Goal: Navigation & Orientation: Find specific page/section

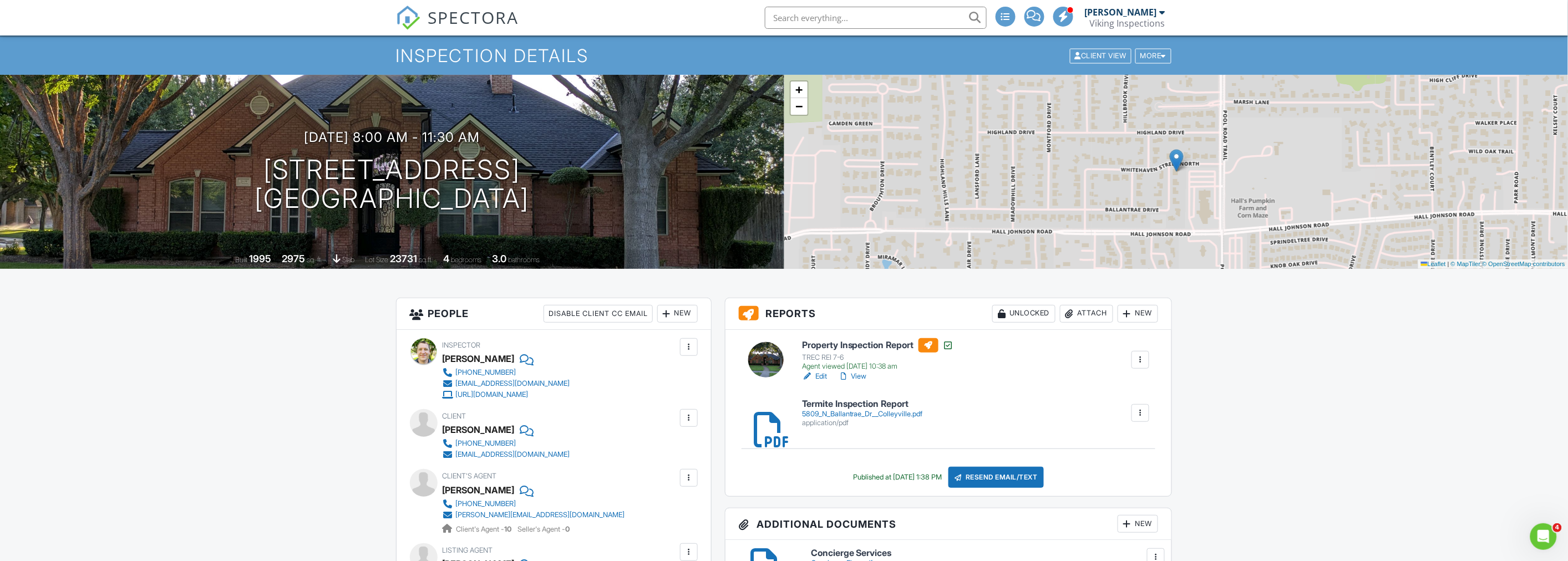
click at [192, 20] on nav "SPECTORA [PERSON_NAME] Viking Inspections Role: Inspector Change Role Dashboard…" at bounding box center [784, 18] width 1568 height 36
click at [853, 412] on div "5809_N_Ballantrae_Dr__Colleyville.pdf" at bounding box center [862, 414] width 121 height 9
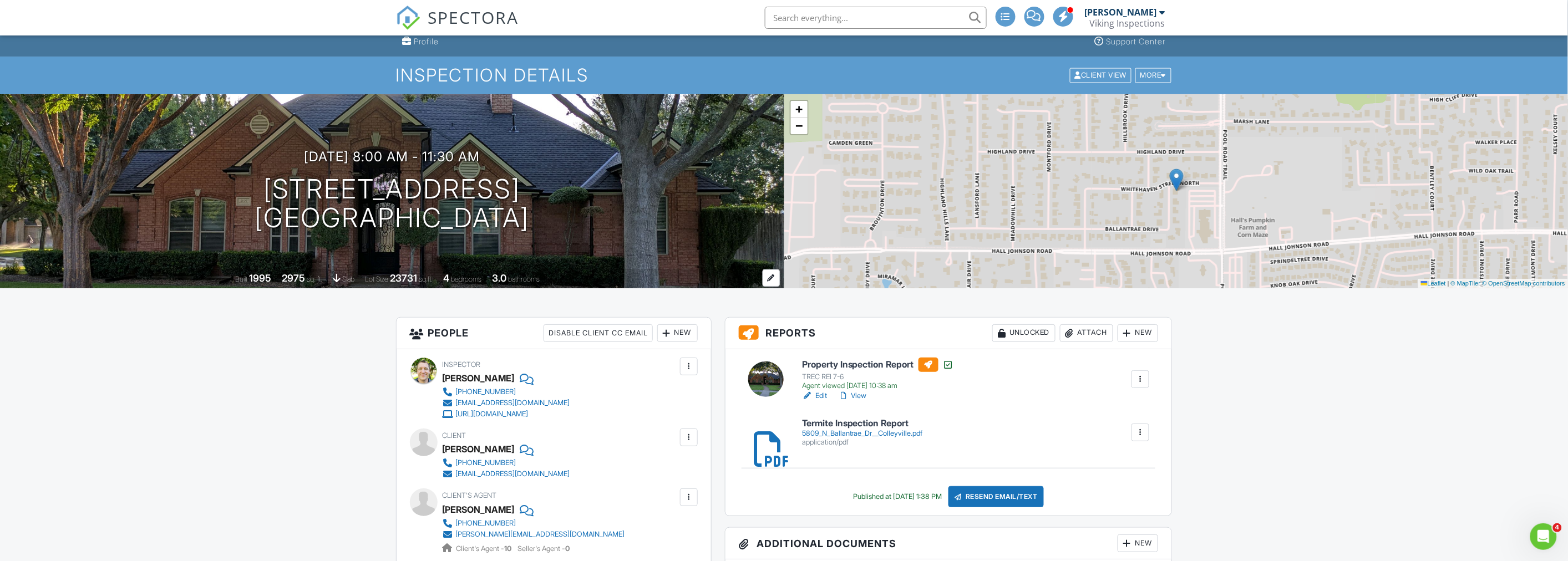
scroll to position [61, 0]
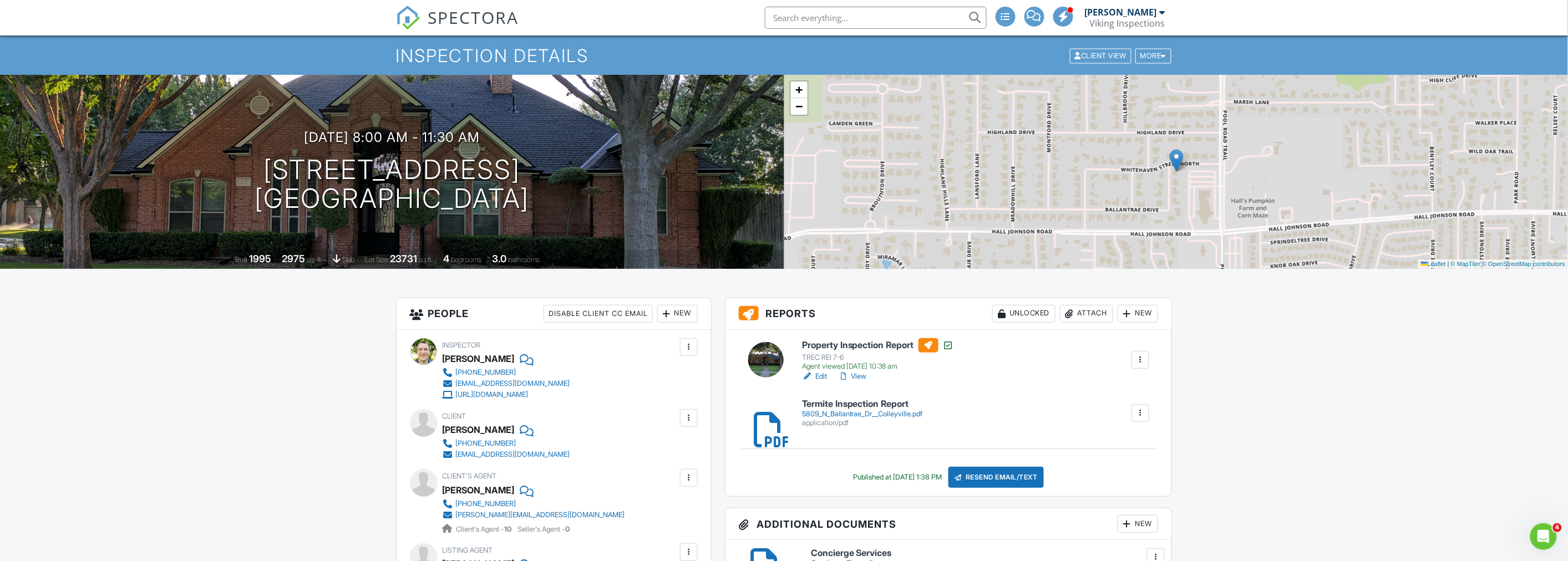
click at [835, 411] on div "5809_N_Ballantrae_Dr__Colleyville.pdf" at bounding box center [862, 414] width 121 height 9
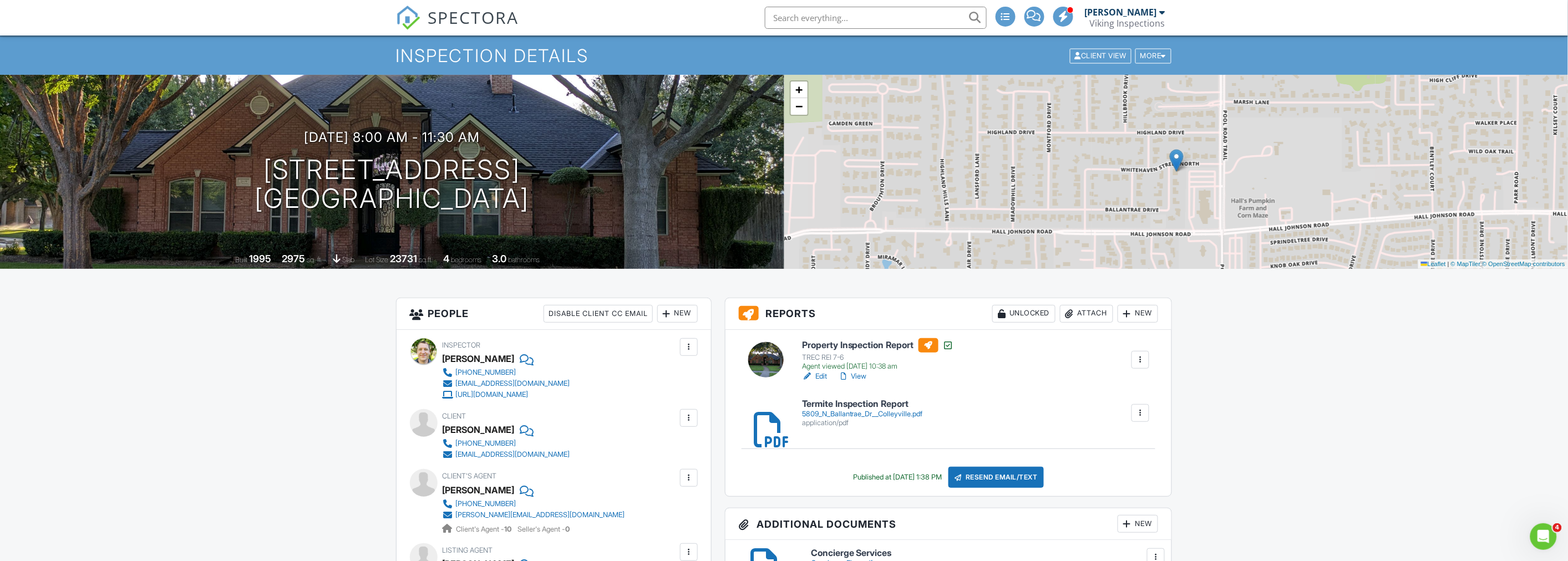
click at [860, 376] on link "View" at bounding box center [852, 376] width 29 height 11
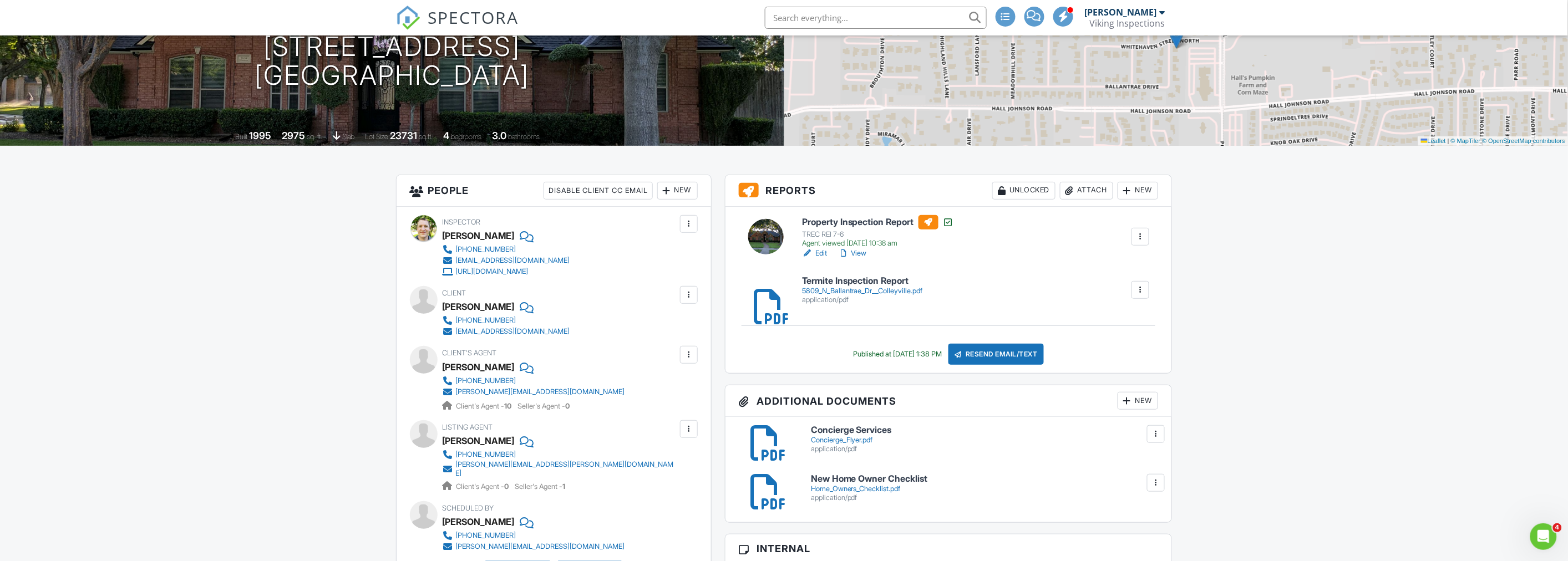
scroll to position [123, 0]
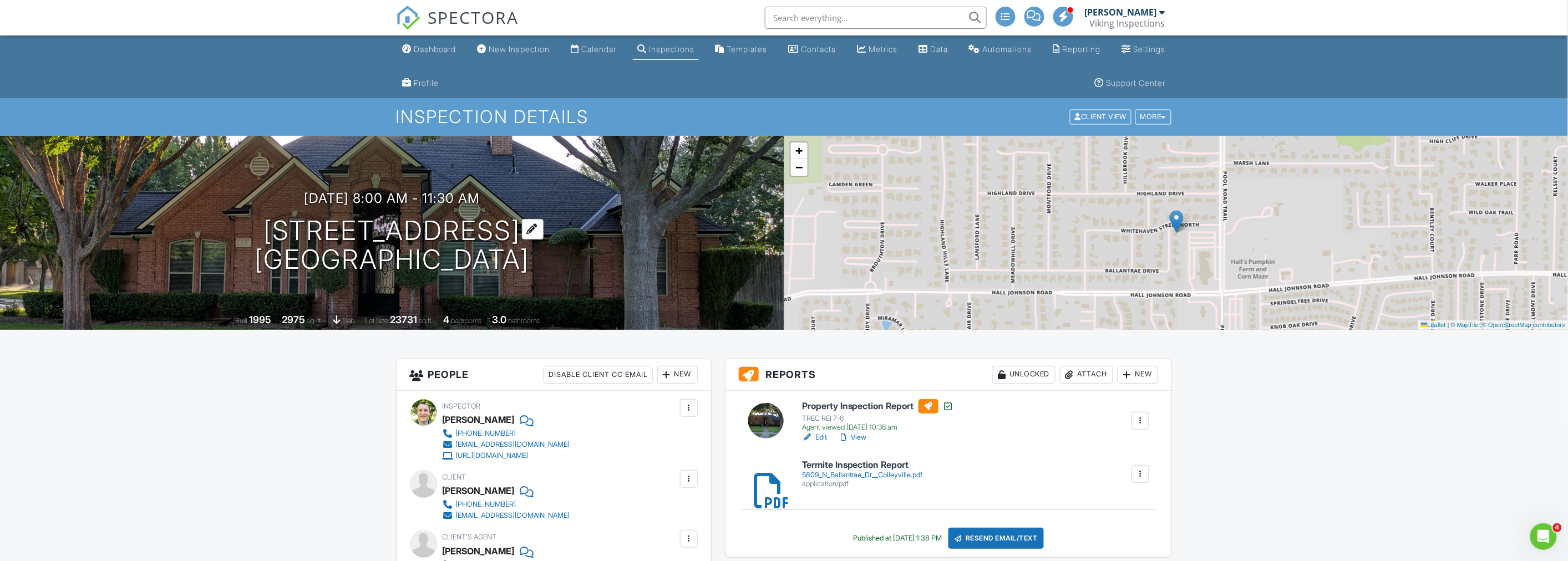
scroll to position [0, 0]
click at [420, 53] on div "Dashboard" at bounding box center [435, 50] width 42 height 9
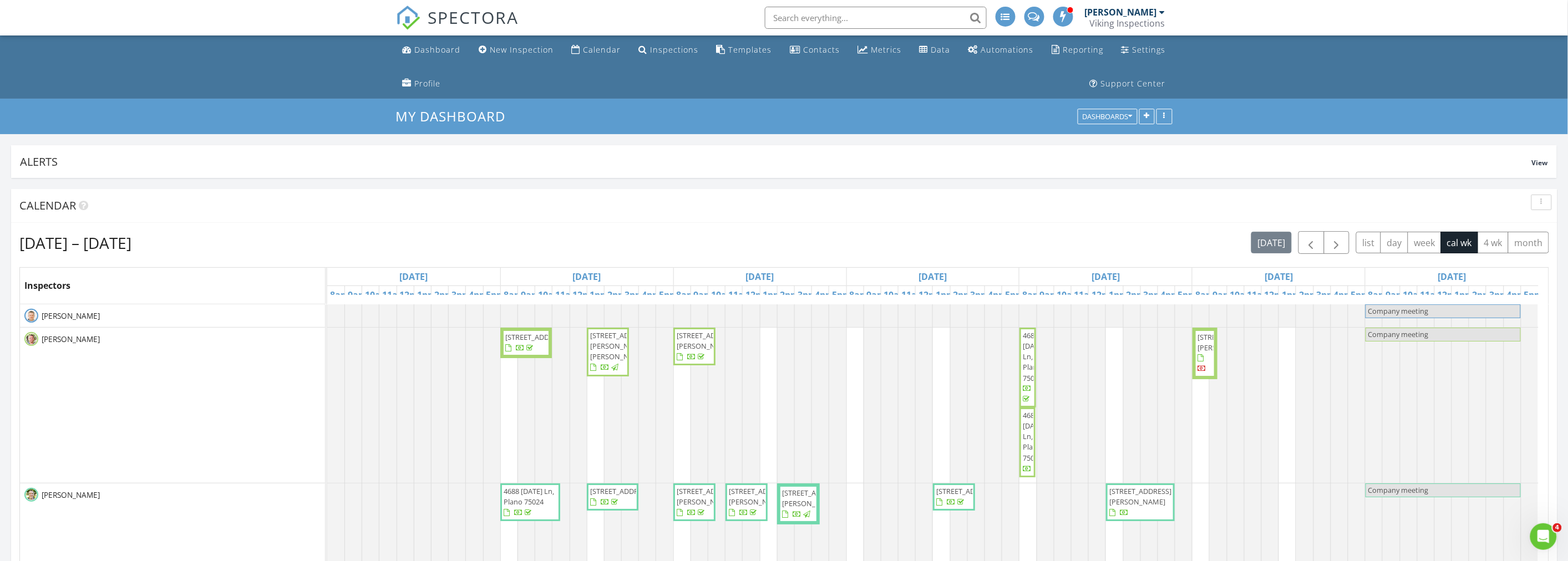
click at [233, 80] on ul "Dashboard New Inspection Calendar Inspections Templates Contacts Metrics Data A…" at bounding box center [784, 67] width 1568 height 63
click at [175, 76] on ul "Dashboard New Inspection Calendar Inspections Templates Contacts Metrics Data A…" at bounding box center [784, 67] width 1568 height 63
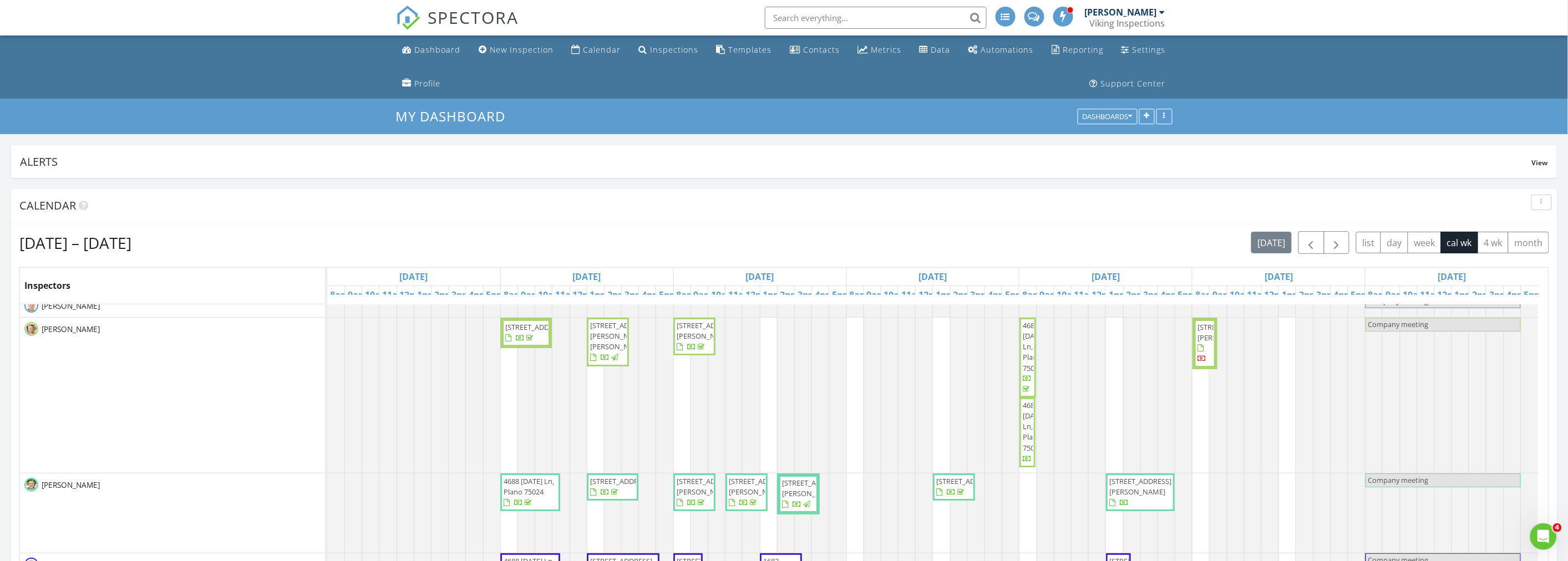
scroll to position [13, 0]
click at [1549, 200] on button "button" at bounding box center [1542, 202] width 20 height 16
click at [1534, 221] on div "Refresh" at bounding box center [1530, 228] width 40 height 13
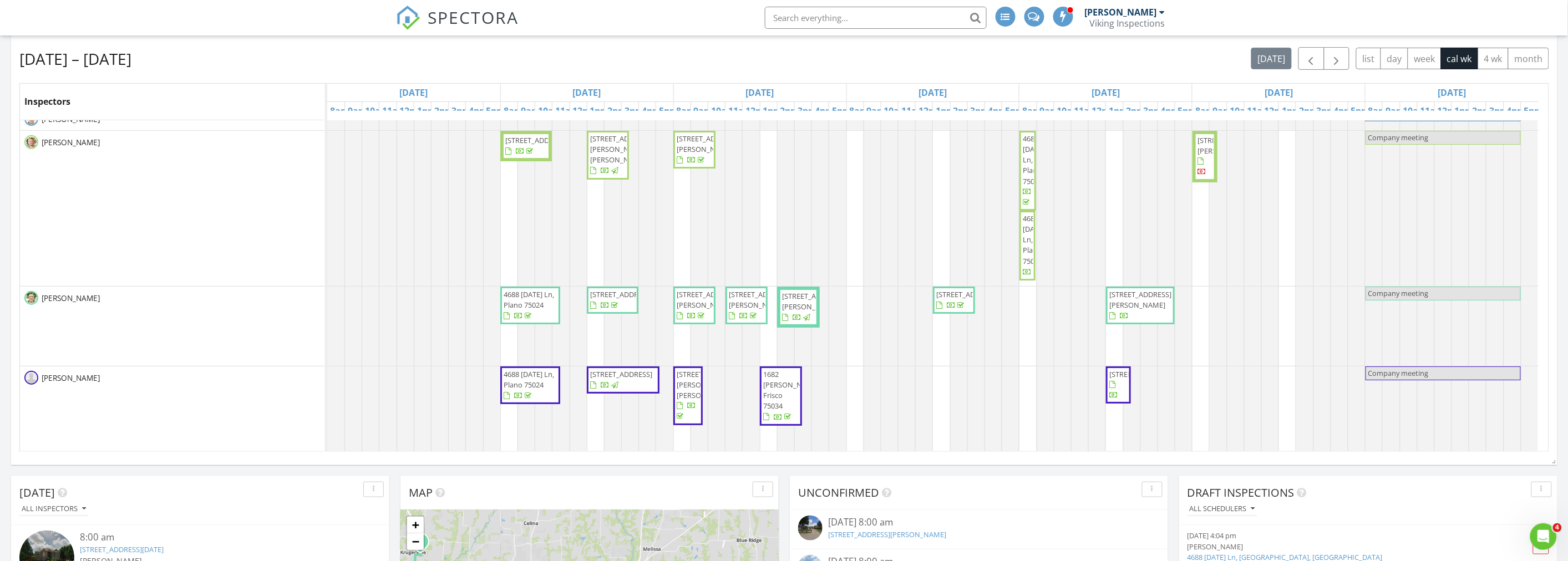
scroll to position [185, 0]
click at [258, 32] on nav "SPECTORA [PERSON_NAME] Viking Inspections Role: Inspector Change Role Dashboard…" at bounding box center [784, 18] width 1568 height 36
click at [294, 16] on nav "SPECTORA [PERSON_NAME] Viking Inspections Role: Inspector Change Role Dashboard…" at bounding box center [784, 18] width 1568 height 36
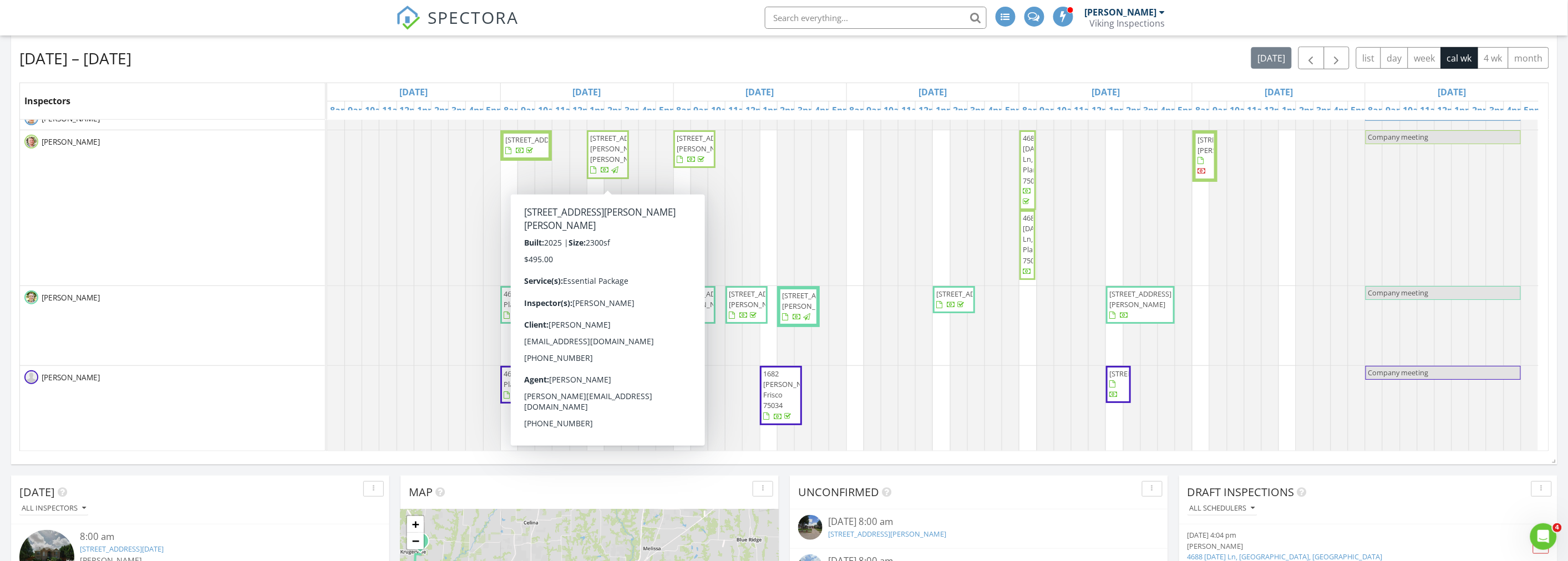
click at [415, 62] on div "Aug 24 – 30, 2025 today list day week cal wk 4 wk month" at bounding box center [784, 58] width 1530 height 23
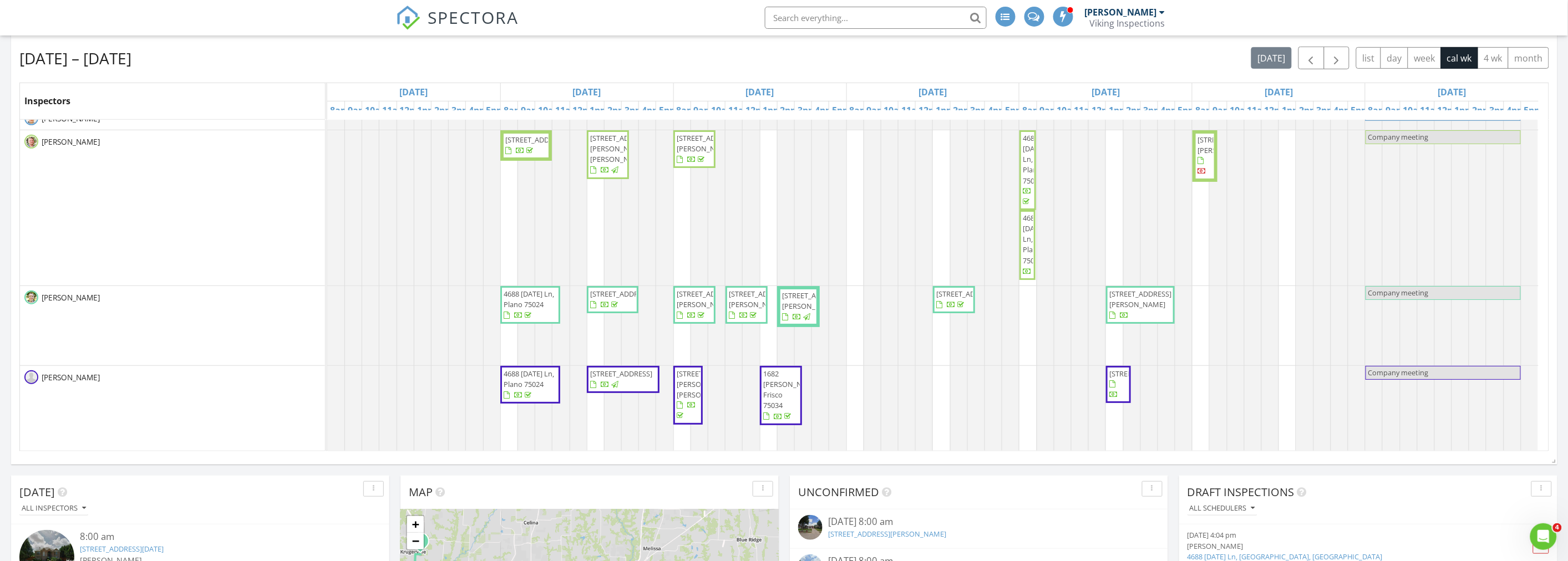
click at [745, 61] on div "Aug 24 – 30, 2025 today list day week cal wk 4 wk month" at bounding box center [784, 58] width 1530 height 23
click at [797, 63] on div "Aug 24 – 30, 2025 today list day week cal wk 4 wk month" at bounding box center [784, 58] width 1530 height 23
click at [313, 76] on div "Aug 24 – 30, 2025 today list day week cal wk 4 wk month Inspectors Sun 8/24 Mon…" at bounding box center [784, 249] width 1530 height 405
click at [840, 64] on div "Aug 24 – 30, 2025 today list day week cal wk 4 wk month" at bounding box center [784, 58] width 1530 height 23
click at [245, 51] on div "Aug 24 – 30, 2025 today list day week cal wk 4 wk month" at bounding box center [784, 58] width 1530 height 23
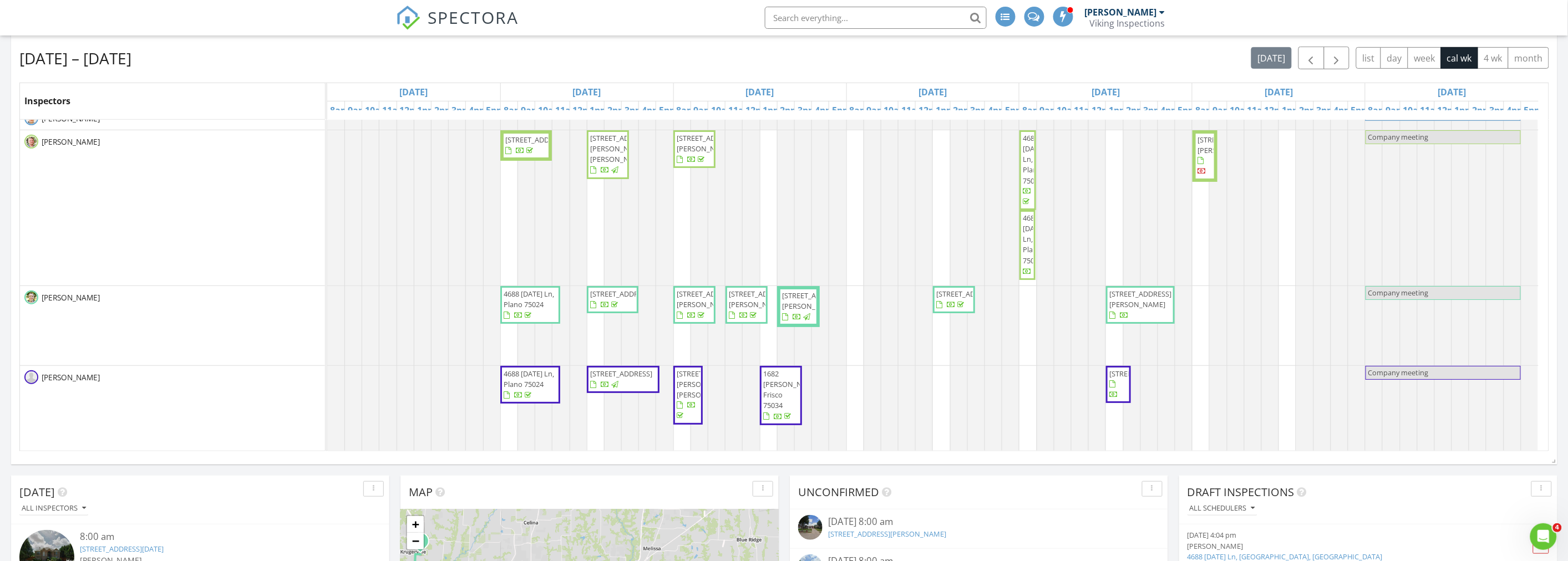
click at [795, 59] on div "Aug 24 – 30, 2025 today list day week cal wk 4 wk month" at bounding box center [784, 58] width 1530 height 23
click at [806, 64] on div "Aug 24 – 30, 2025 today list day week cal wk 4 wk month" at bounding box center [784, 58] width 1530 height 23
click at [461, 54] on div "Aug 24 – 30, 2025 today list day week cal wk 4 wk month" at bounding box center [784, 58] width 1530 height 23
click at [797, 57] on div "Aug 24 – 30, 2025 today list day week cal wk 4 wk month" at bounding box center [784, 58] width 1530 height 23
click at [808, 59] on div "Aug 24 – 30, 2025 today list day week cal wk 4 wk month" at bounding box center [784, 58] width 1530 height 23
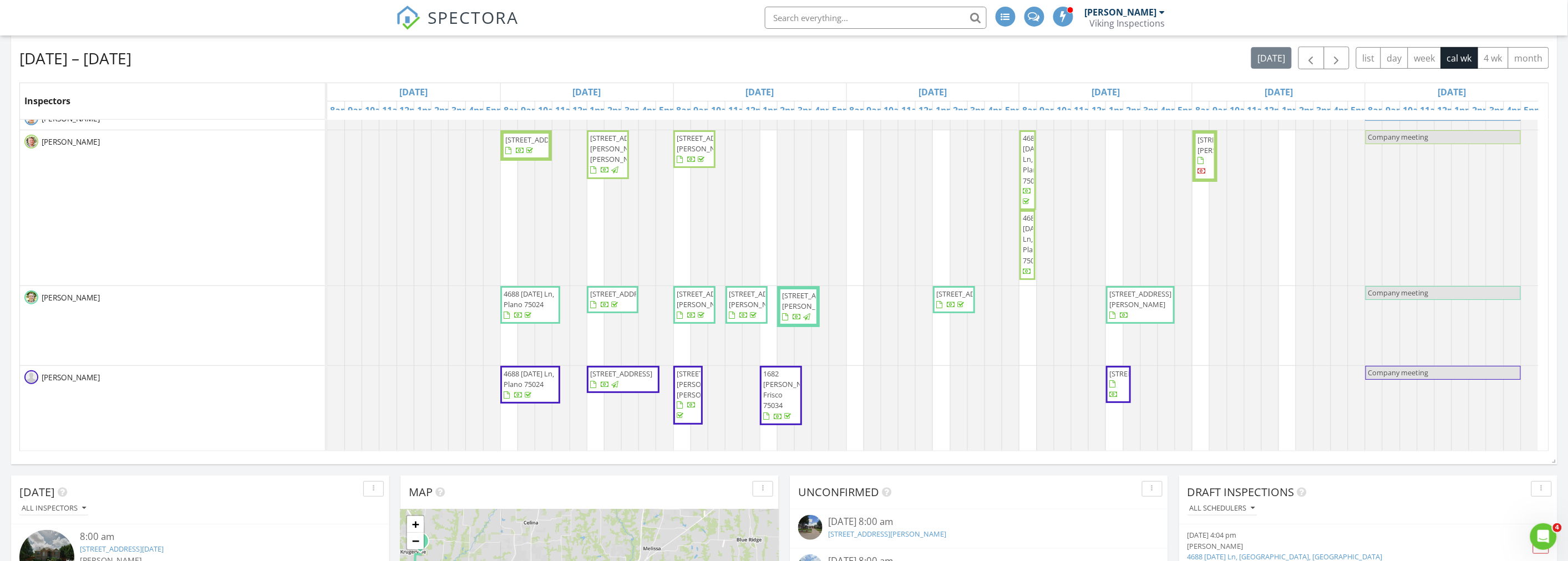
click at [796, 62] on div "Aug 24 – 30, 2025 today list day week cal wk 4 wk month" at bounding box center [784, 58] width 1530 height 23
click at [803, 64] on div "Aug 24 – 30, 2025 today list day week cal wk 4 wk month" at bounding box center [784, 58] width 1530 height 23
click at [799, 67] on div "Aug 24 – 30, 2025 today list day week cal wk 4 wk month" at bounding box center [784, 58] width 1530 height 23
click at [731, 53] on div "Aug 24 – 30, 2025 today list day week cal wk 4 wk month" at bounding box center [784, 58] width 1530 height 23
click at [785, 56] on div "Aug 24 – 30, 2025 today list day week cal wk 4 wk month" at bounding box center [784, 58] width 1530 height 23
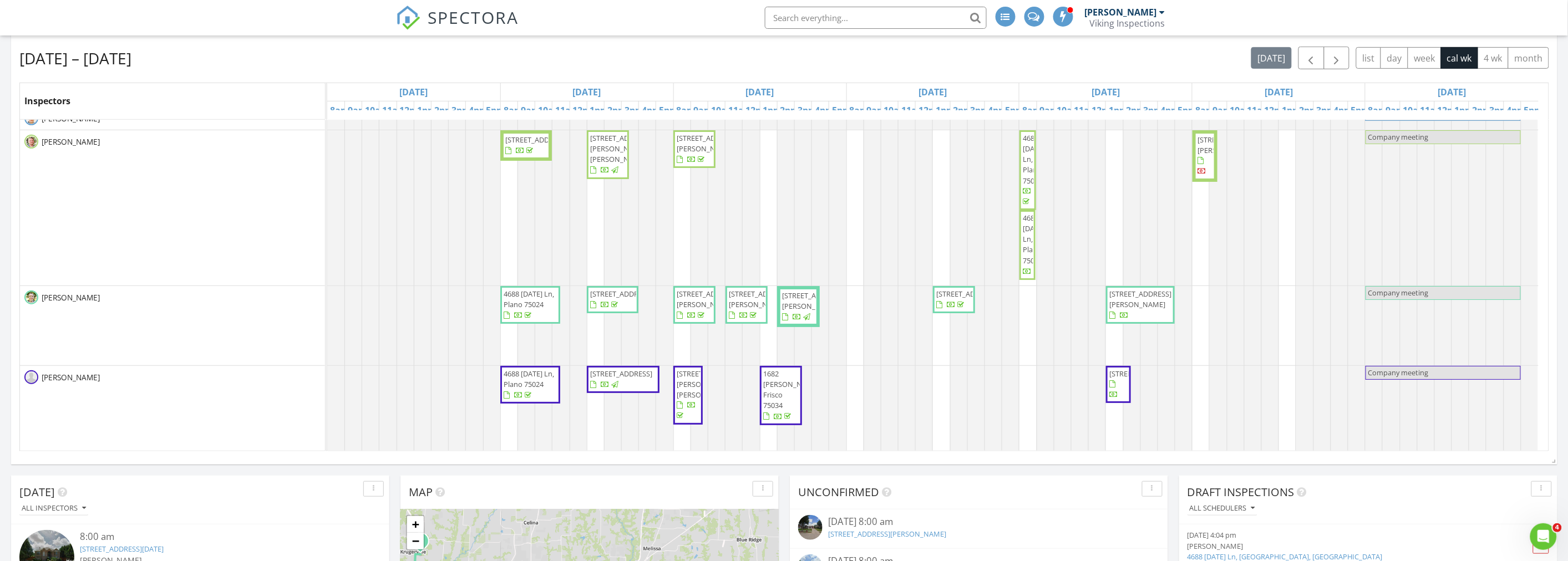
click at [789, 56] on div "Aug 24 – 30, 2025 today list day week cal wk 4 wk month" at bounding box center [784, 58] width 1530 height 23
